Goal: Transaction & Acquisition: Book appointment/travel/reservation

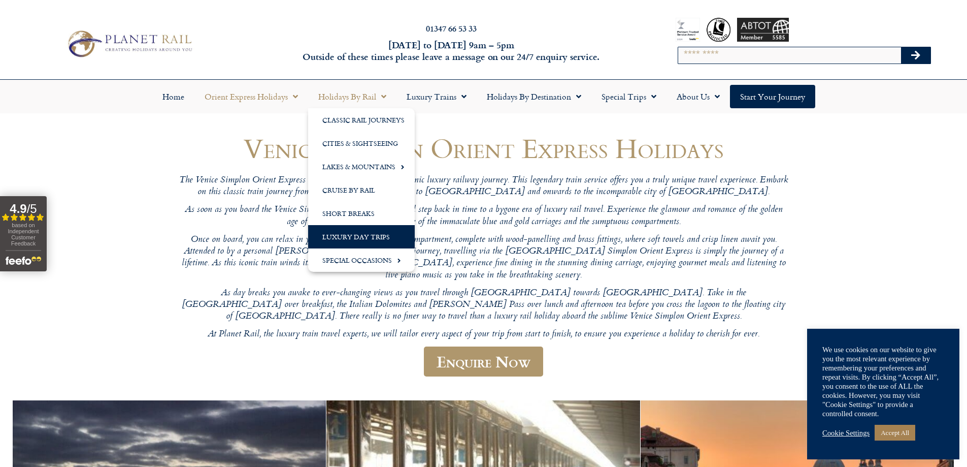
click at [363, 236] on link "Luxury Day Trips" at bounding box center [361, 236] width 107 height 23
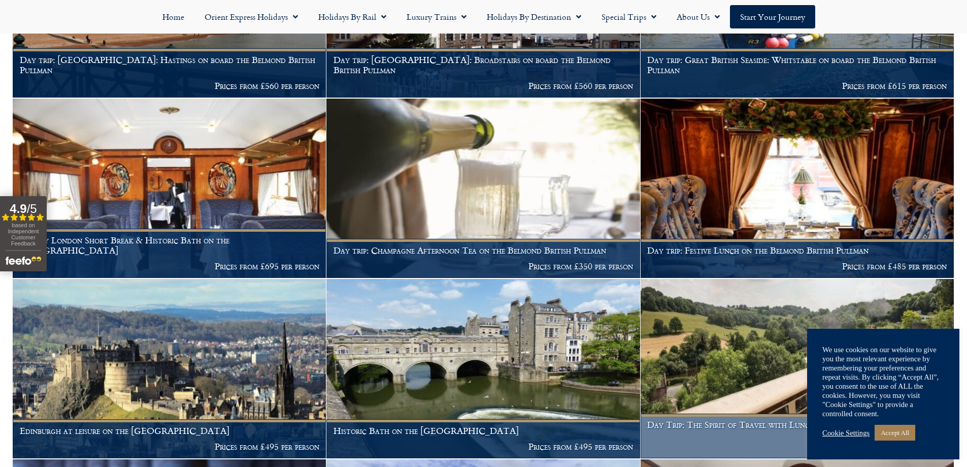
scroll to position [711, 0]
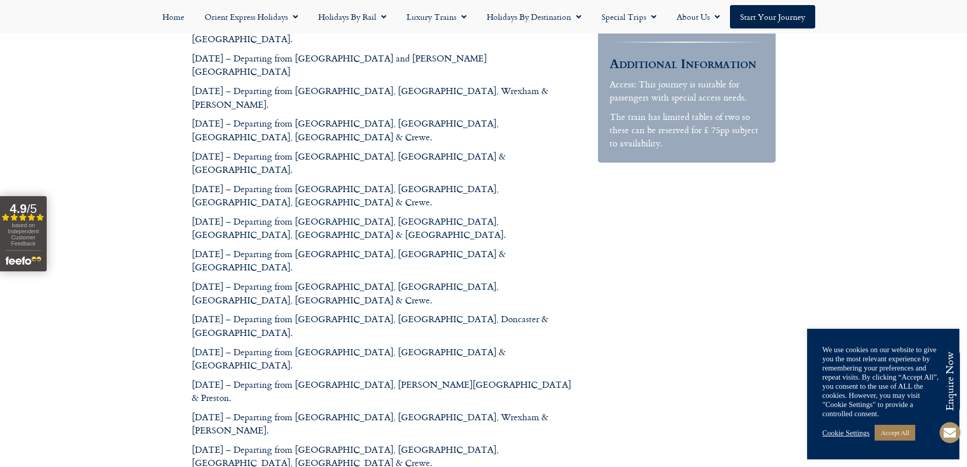
scroll to position [457, 0]
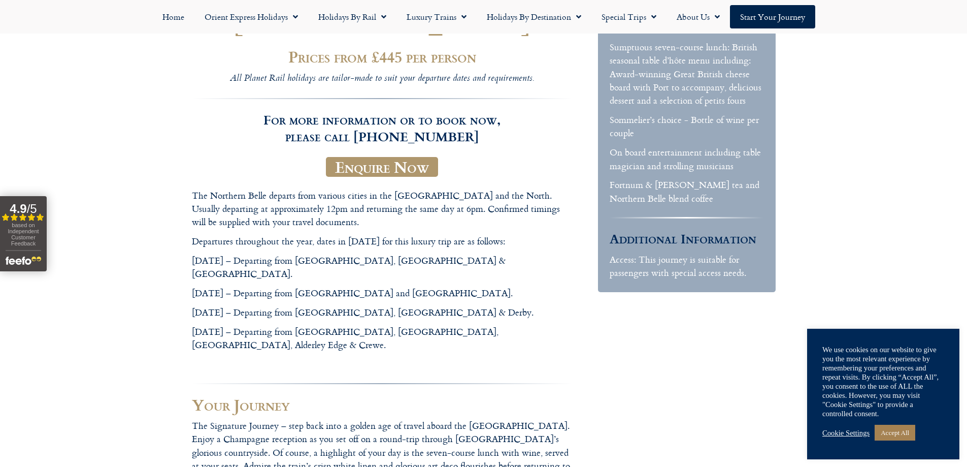
scroll to position [203, 0]
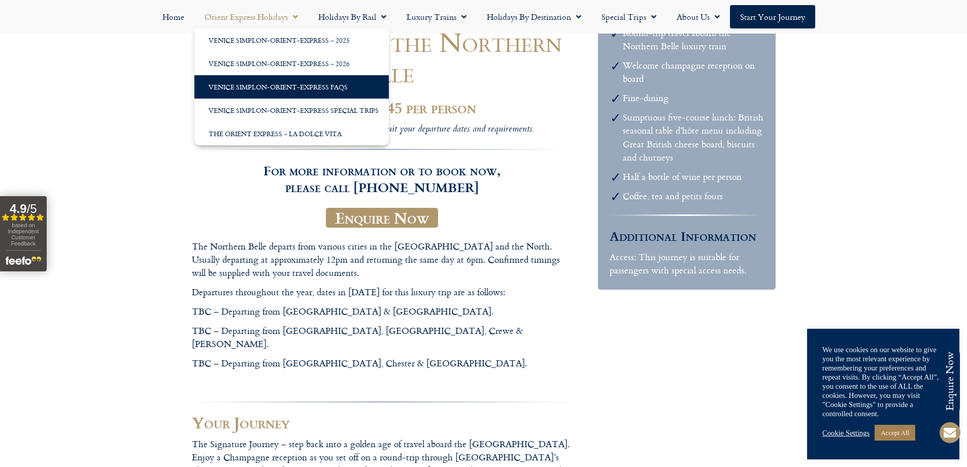
scroll to position [152, 0]
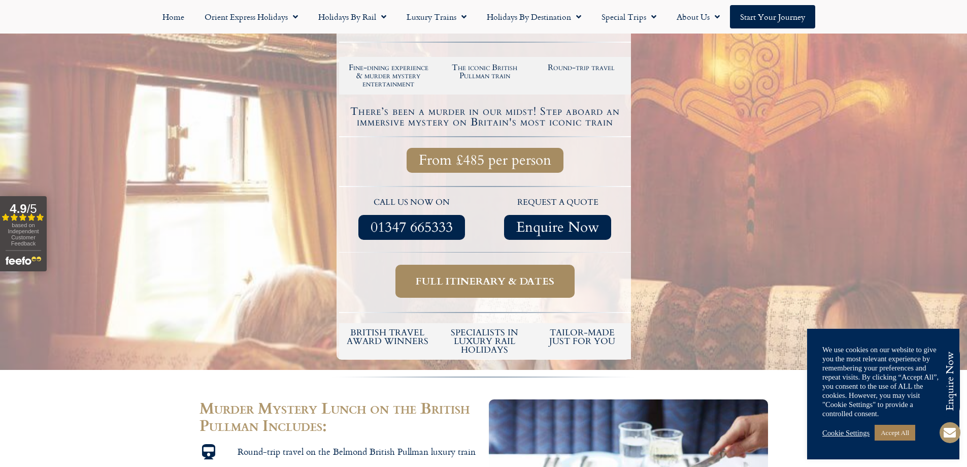
scroll to position [203, 0]
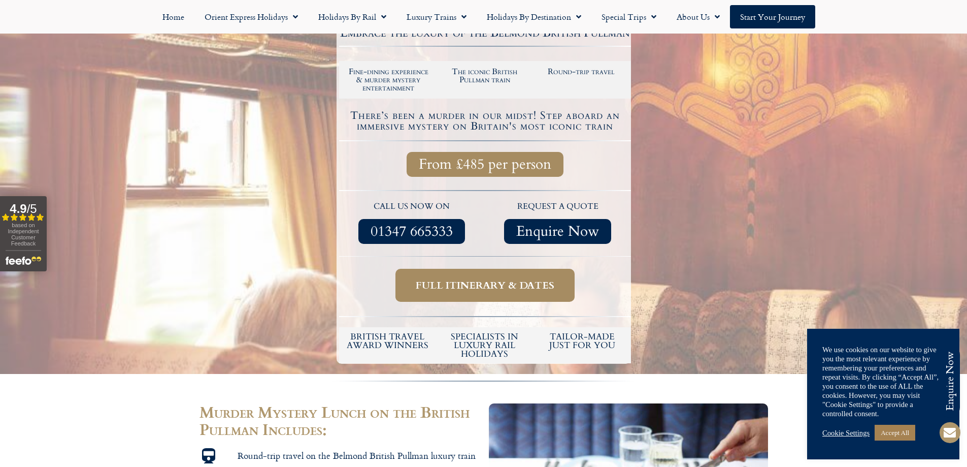
click at [482, 286] on span "Full itinerary & dates" at bounding box center [485, 285] width 139 height 13
click at [441, 282] on span "Full itinerary & dates" at bounding box center [485, 285] width 139 height 13
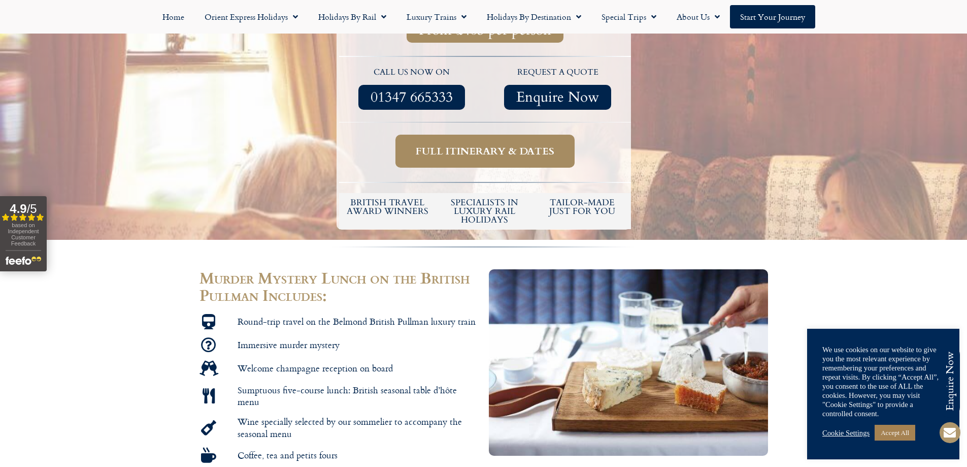
scroll to position [305, 0]
